Goal: Task Accomplishment & Management: Manage account settings

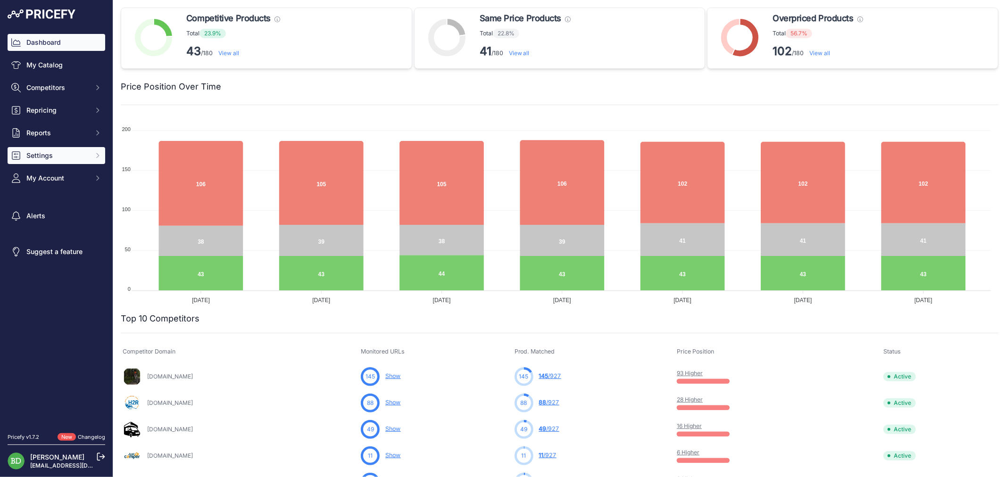
click at [31, 158] on span "Settings" at bounding box center [57, 155] width 62 height 9
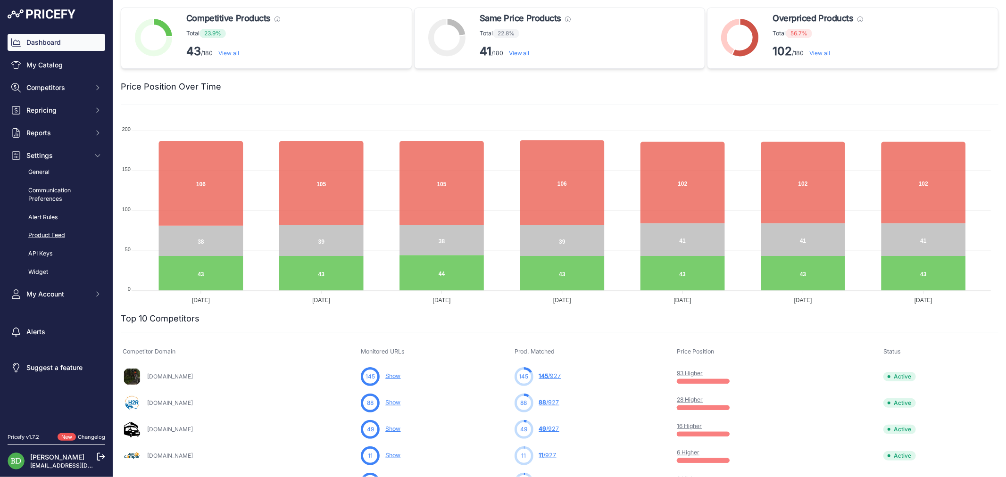
click at [46, 230] on link "Product Feed" at bounding box center [57, 235] width 98 height 17
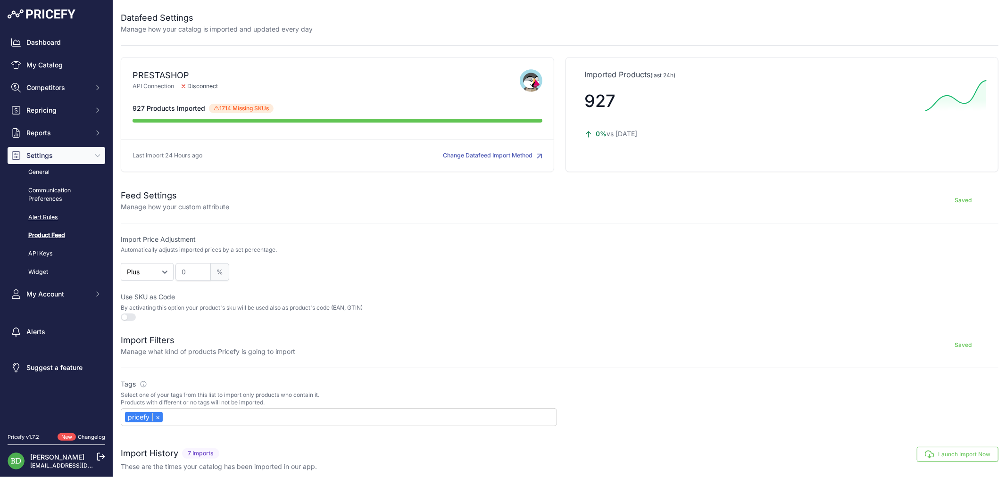
click at [53, 217] on link "Alert Rules" at bounding box center [57, 217] width 98 height 17
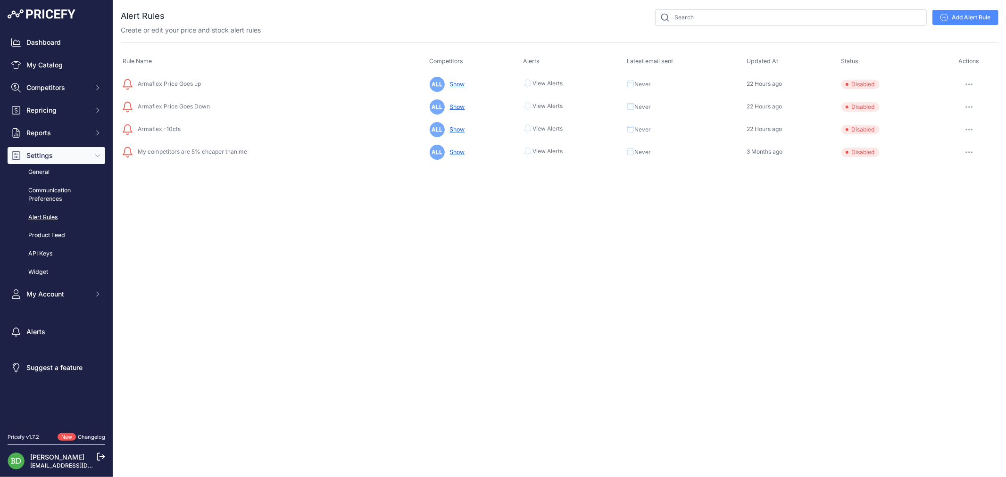
click at [965, 83] on button "button" at bounding box center [969, 84] width 19 height 13
click at [963, 98] on link "Edit" at bounding box center [966, 104] width 60 height 15
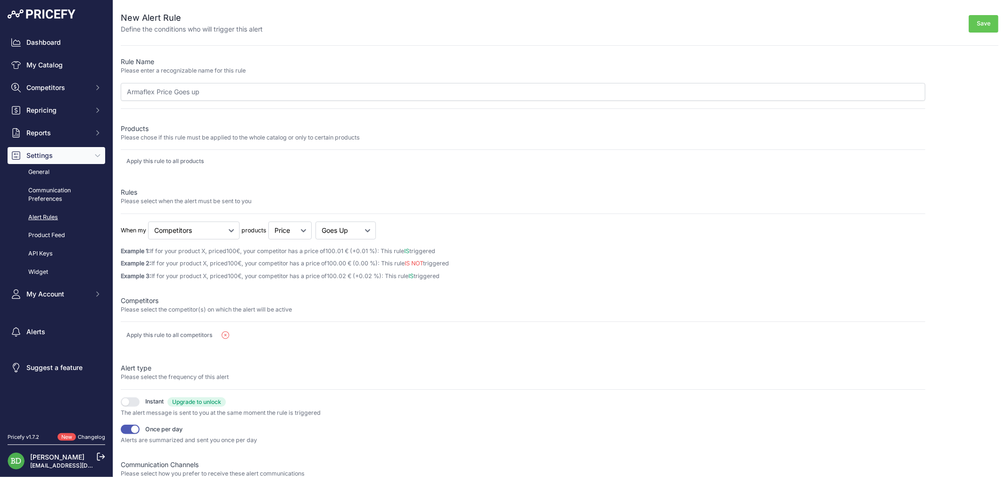
click at [144, 173] on div "Rule Name Please enter a recognizable name for this rule Armaflex Price Goes up…" at bounding box center [523, 289] width 804 height 464
